Goal: Task Accomplishment & Management: Use online tool/utility

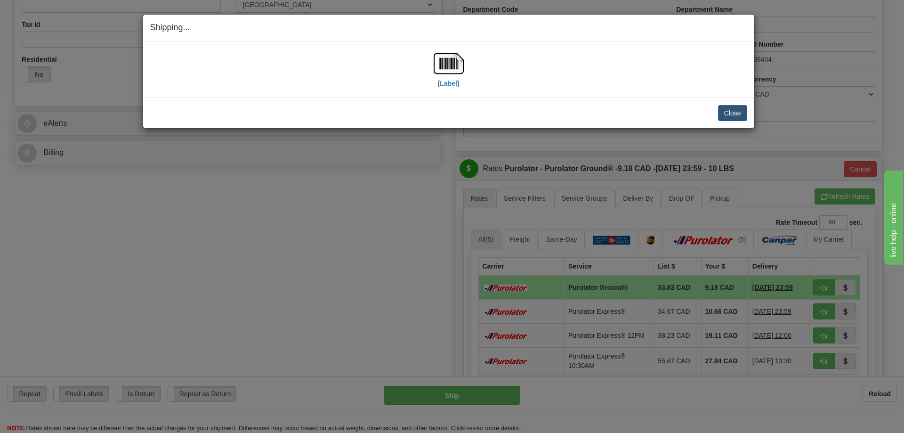
scroll to position [283, 0]
click at [737, 110] on button "Close" at bounding box center [732, 113] width 29 height 16
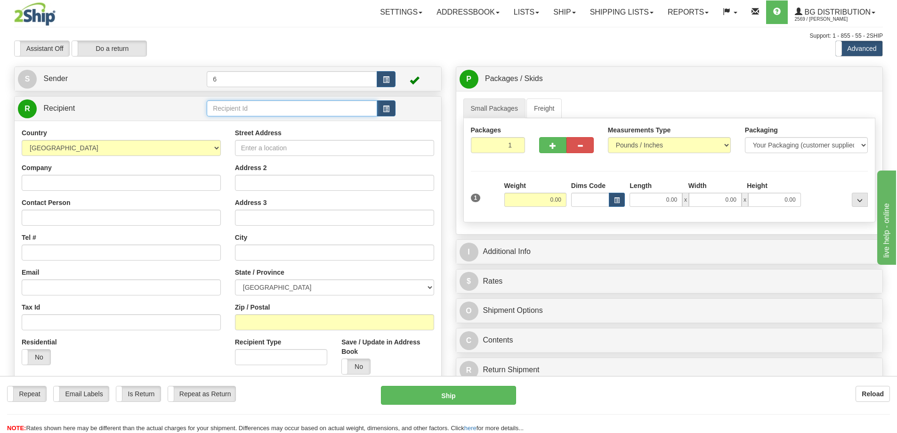
click at [239, 109] on input "text" at bounding box center [292, 108] width 171 height 16
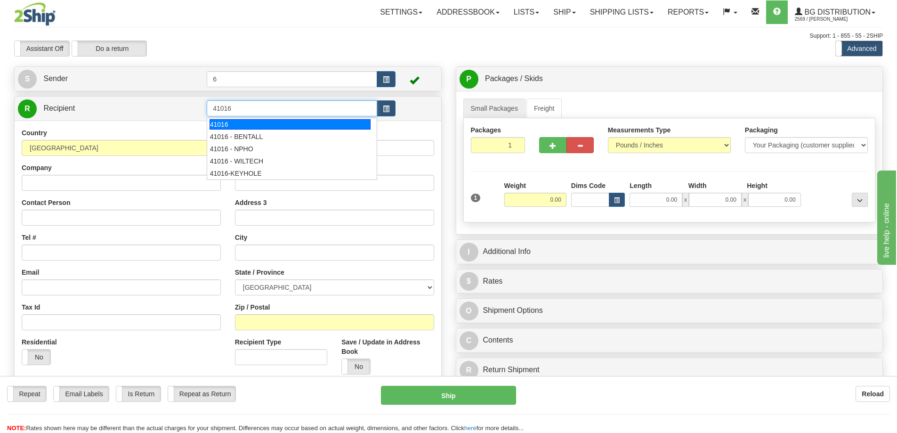
click at [266, 125] on div "41016" at bounding box center [291, 124] width 162 height 10
type input "41016"
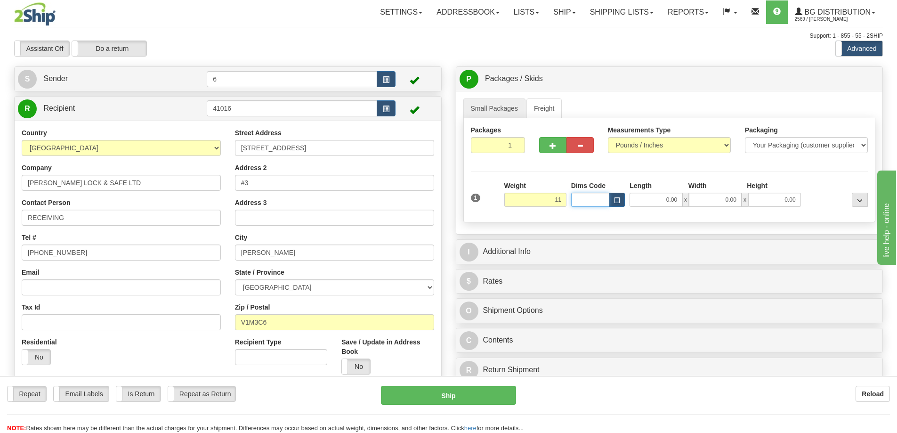
type input "11.00"
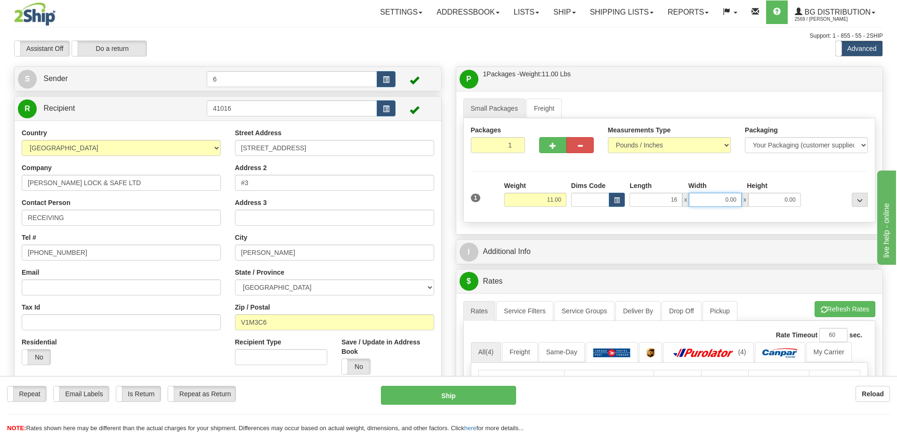
type input "16.00"
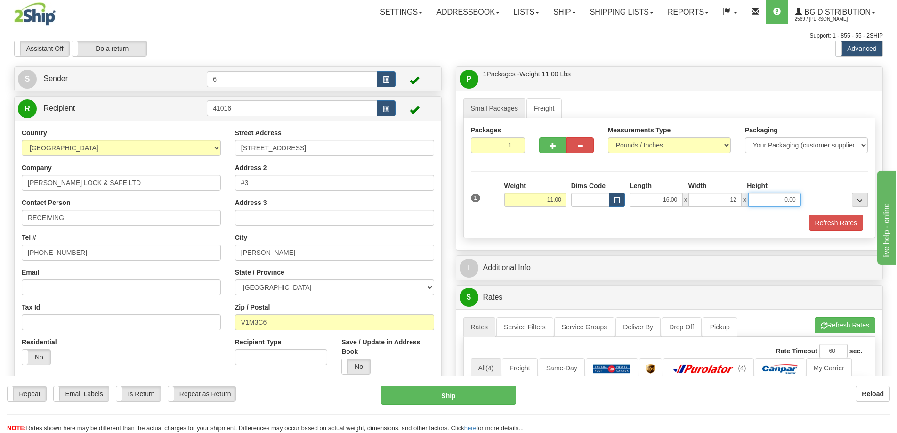
type input "12.00"
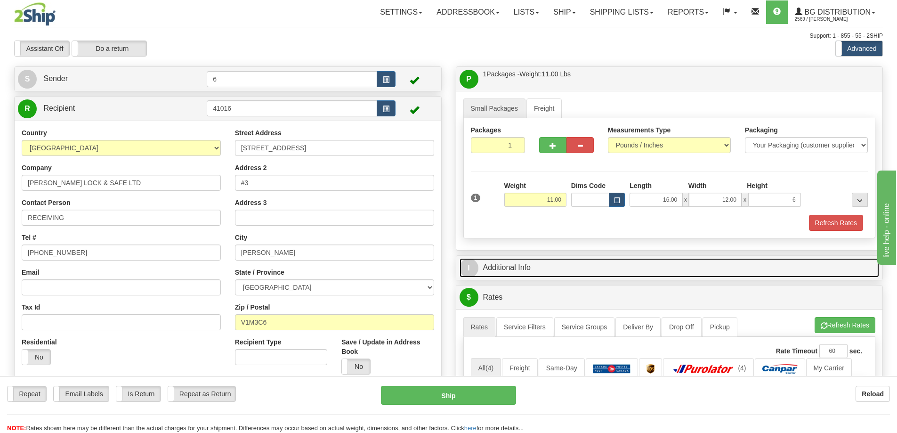
type input "6.00"
click at [534, 273] on link "I Additional Info" at bounding box center [670, 267] width 420 height 19
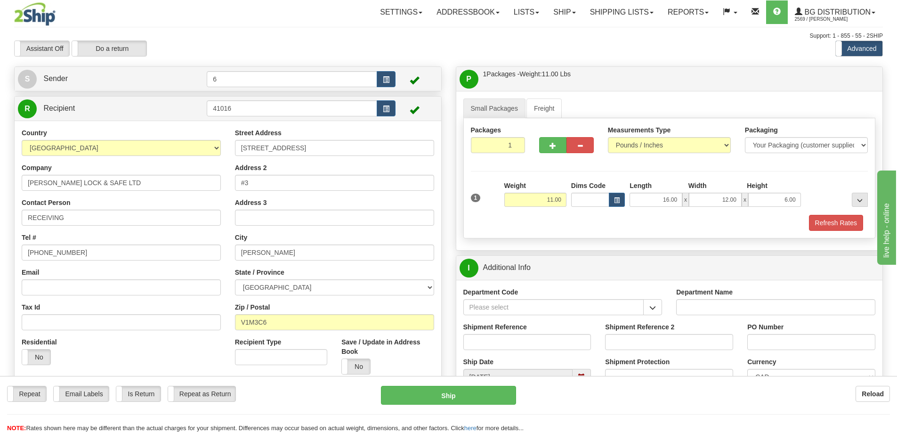
click at [664, 313] on div "Department Code" at bounding box center [562, 304] width 213 height 35
click at [654, 310] on span "button" at bounding box center [653, 308] width 7 height 6
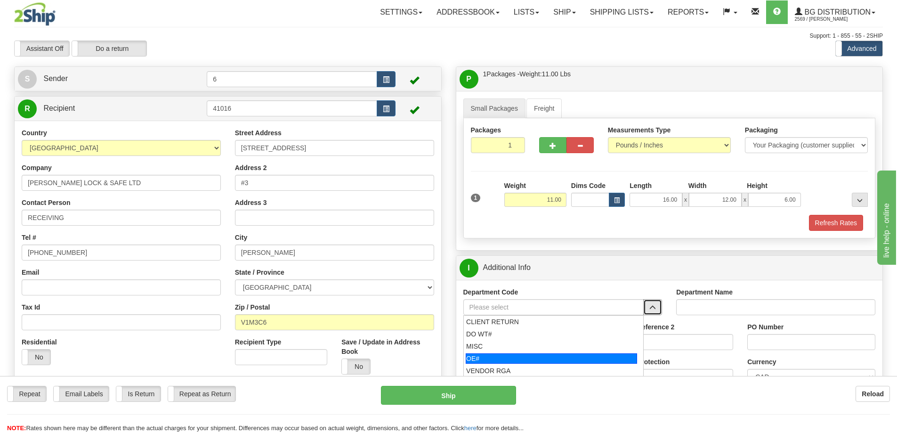
click at [499, 360] on div "OE#" at bounding box center [551, 358] width 171 height 10
type input "OE#"
type input "ORDERS"
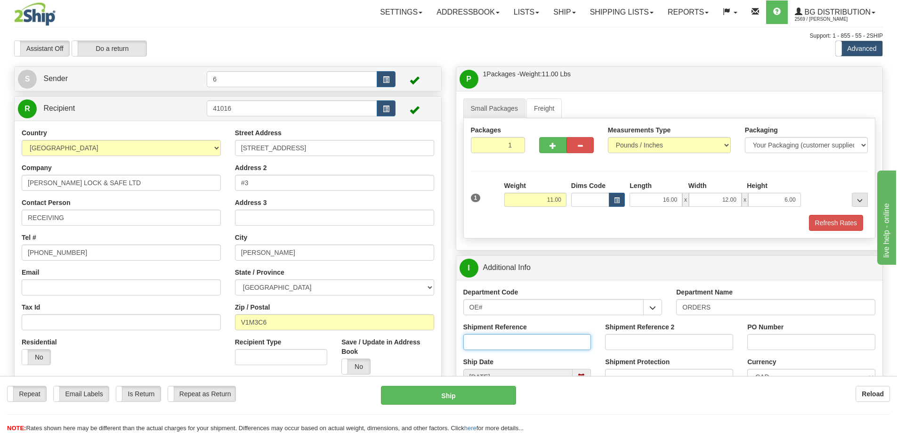
click at [505, 346] on input "Shipment Reference" at bounding box center [527, 342] width 128 height 16
type input "60031296-00"
click at [858, 200] on span "..." at bounding box center [860, 200] width 6 height 5
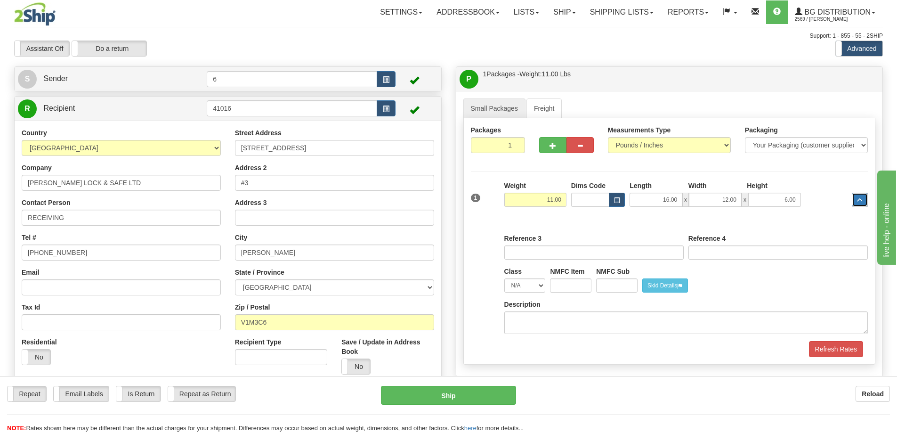
click at [860, 203] on span "..." at bounding box center [860, 200] width 6 height 5
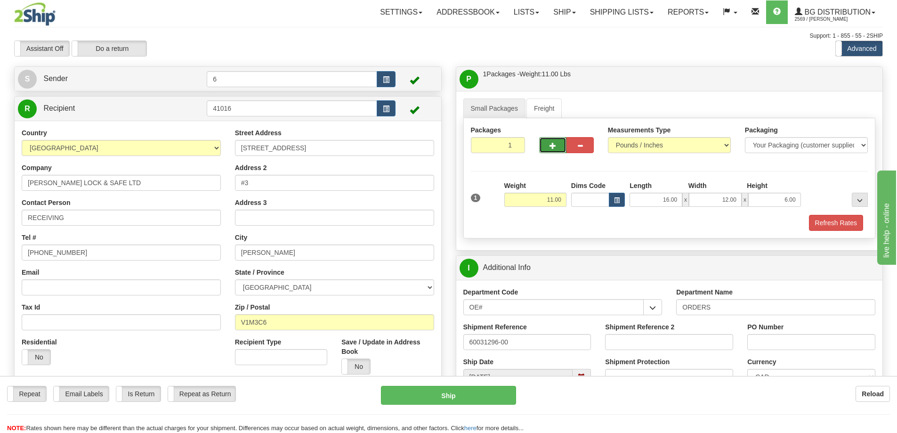
click at [555, 145] on span "button" at bounding box center [553, 146] width 7 height 6
radio input "true"
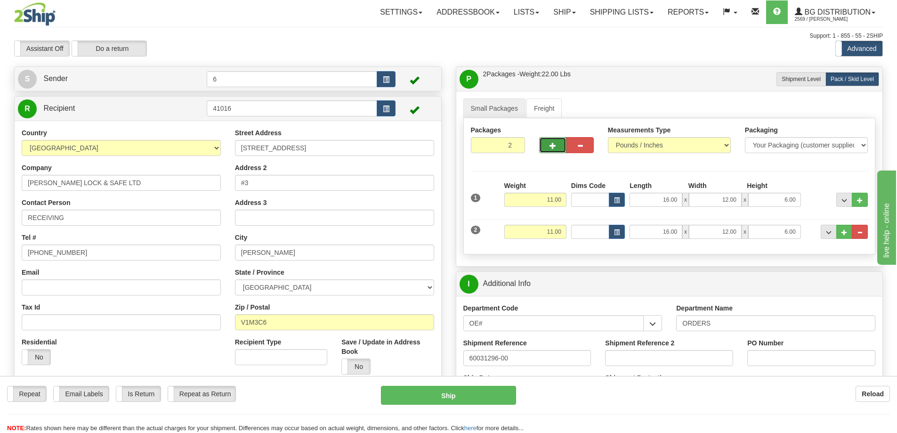
click at [551, 147] on span "button" at bounding box center [553, 146] width 7 height 6
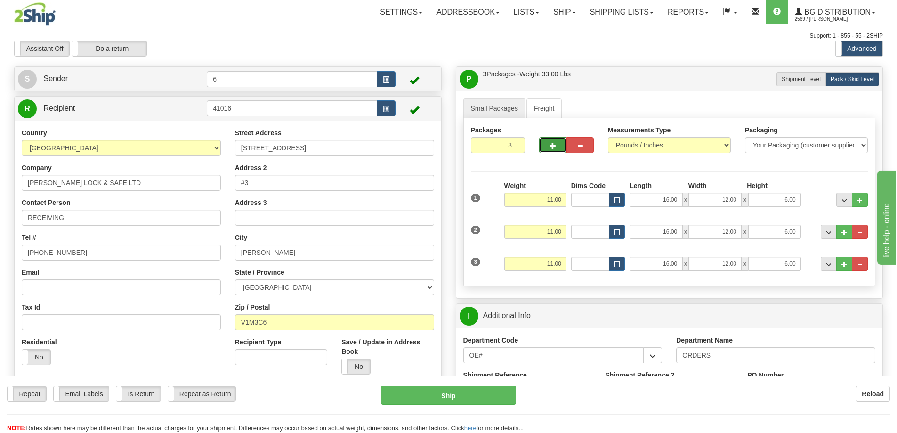
click at [551, 147] on span "button" at bounding box center [553, 146] width 7 height 6
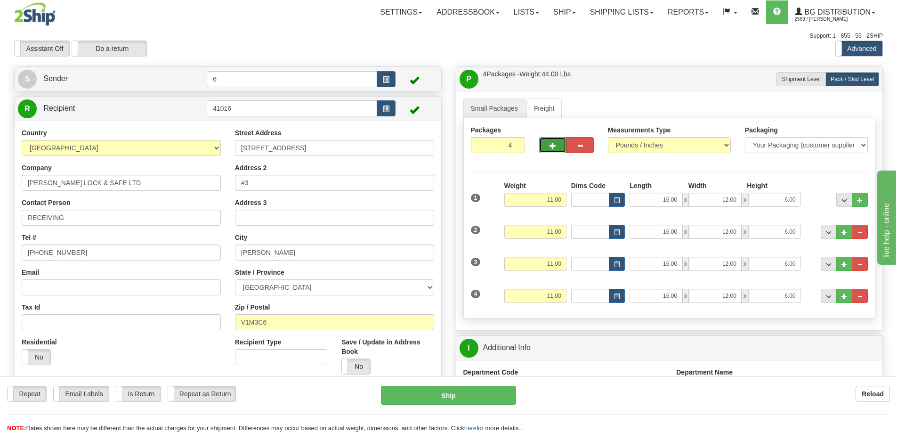
click at [551, 147] on span "button" at bounding box center [553, 146] width 7 height 6
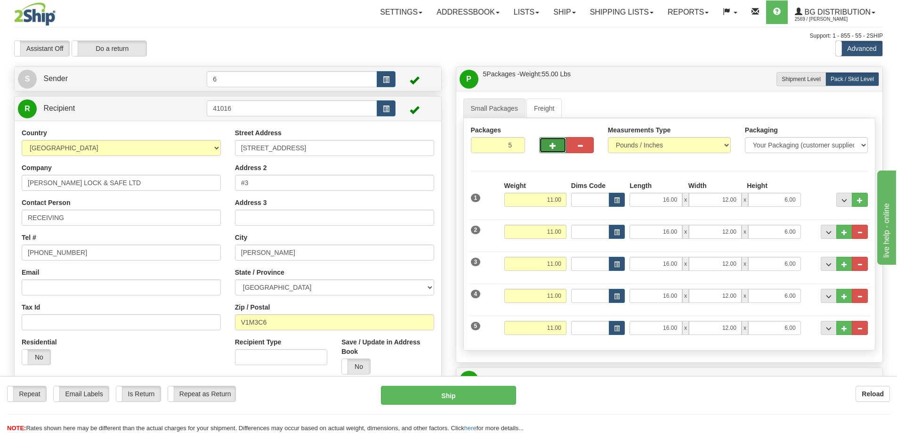
click at [551, 147] on span "button" at bounding box center [553, 146] width 7 height 6
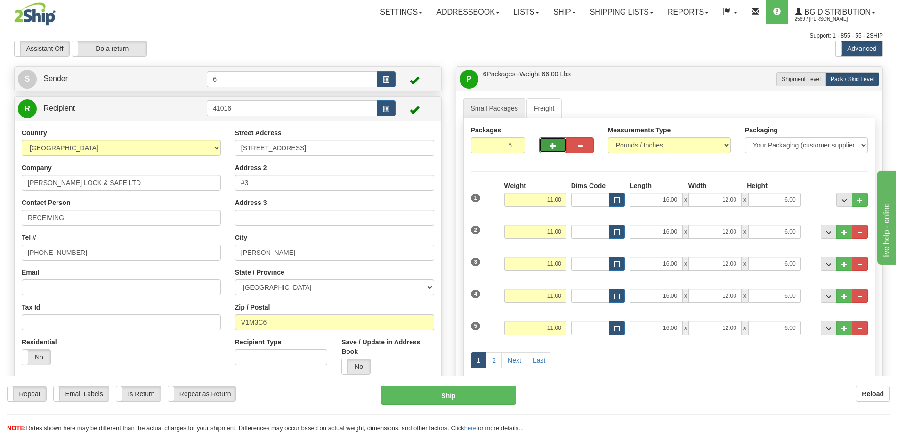
click at [551, 147] on span "button" at bounding box center [553, 146] width 7 height 6
type input "10"
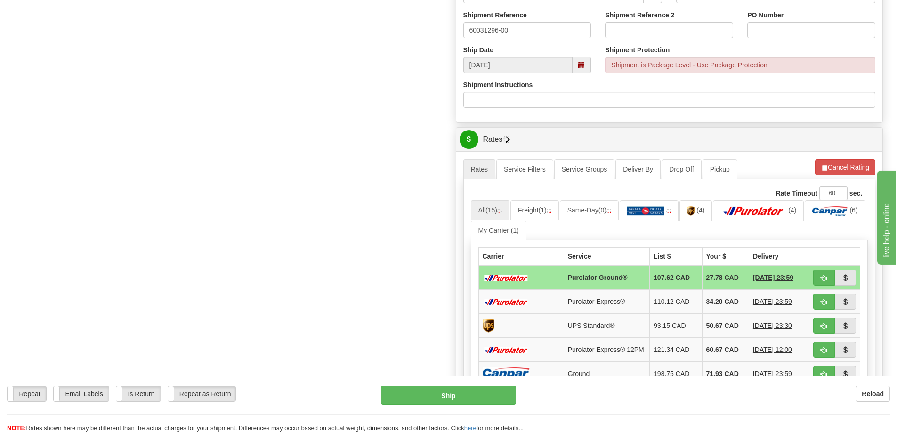
scroll to position [471, 0]
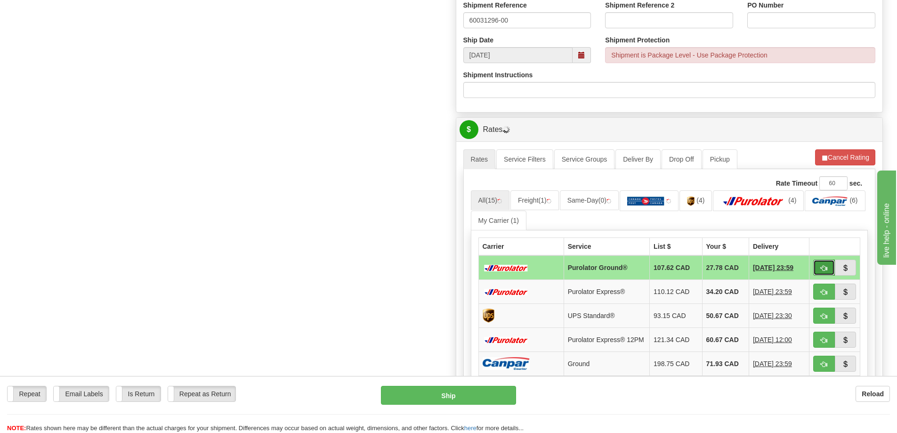
click at [825, 269] on span "button" at bounding box center [824, 268] width 7 height 6
click at [826, 267] on span "button" at bounding box center [824, 268] width 7 height 6
type input "260"
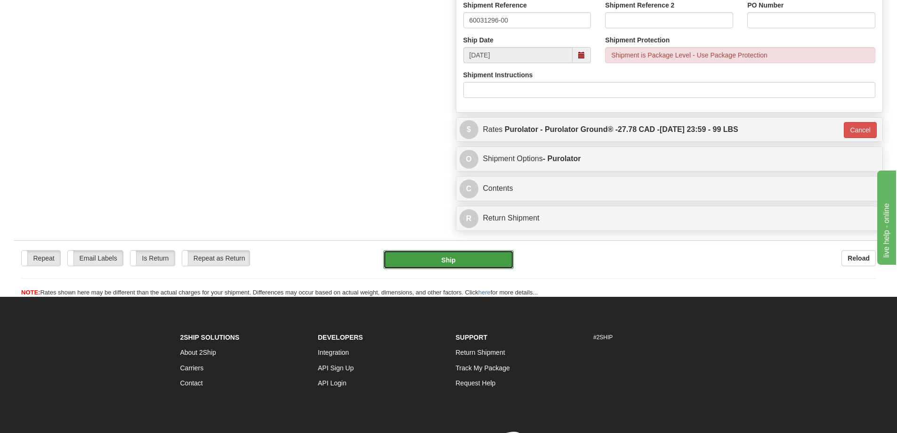
click at [429, 259] on button "Ship" at bounding box center [448, 259] width 130 height 19
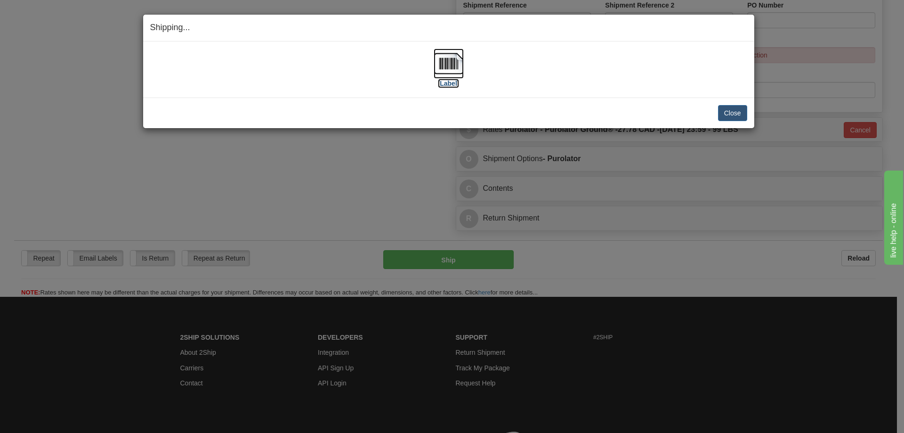
click at [447, 68] on img at bounding box center [449, 64] width 30 height 30
